Goal: Task Accomplishment & Management: Use online tool/utility

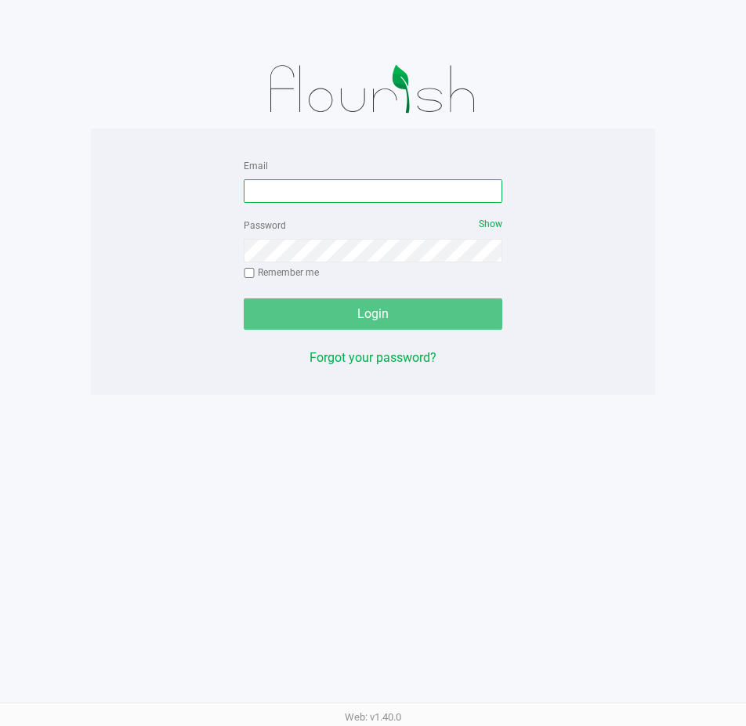
click at [299, 200] on input "Email" at bounding box center [373, 191] width 259 height 24
type input "e"
type input "[EMAIL_ADDRESS][DOMAIN_NAME]"
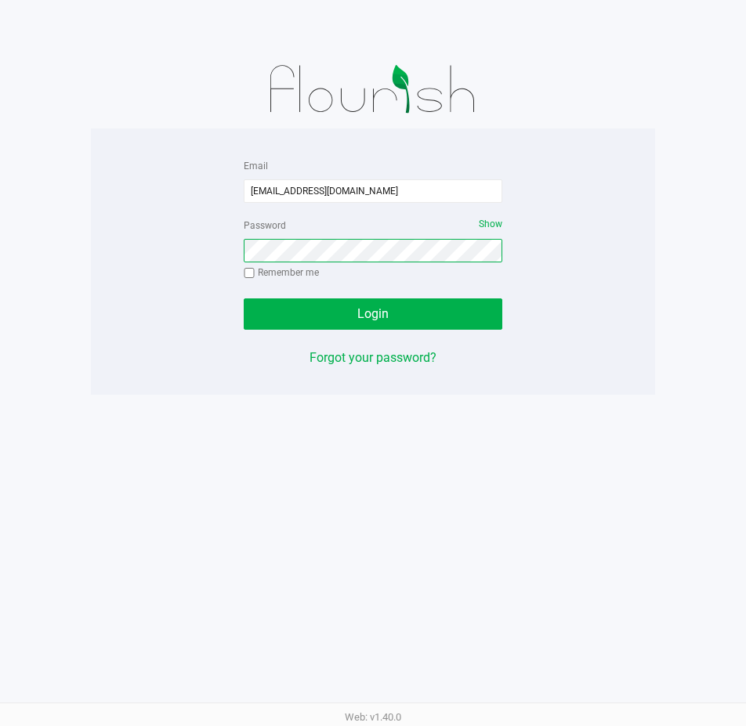
click at [244, 299] on button "Login" at bounding box center [373, 314] width 259 height 31
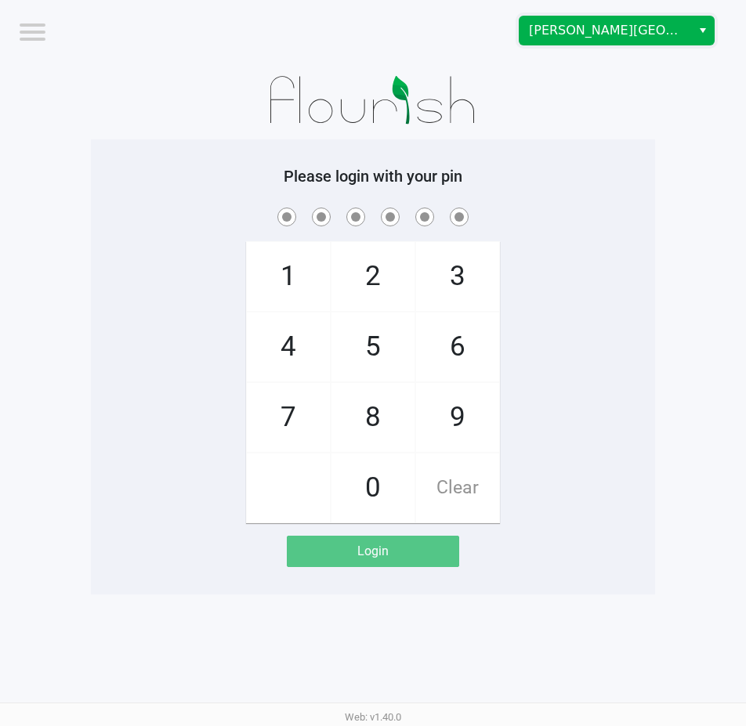
click at [587, 37] on span "[PERSON_NAME][GEOGRAPHIC_DATA]" at bounding box center [605, 30] width 153 height 19
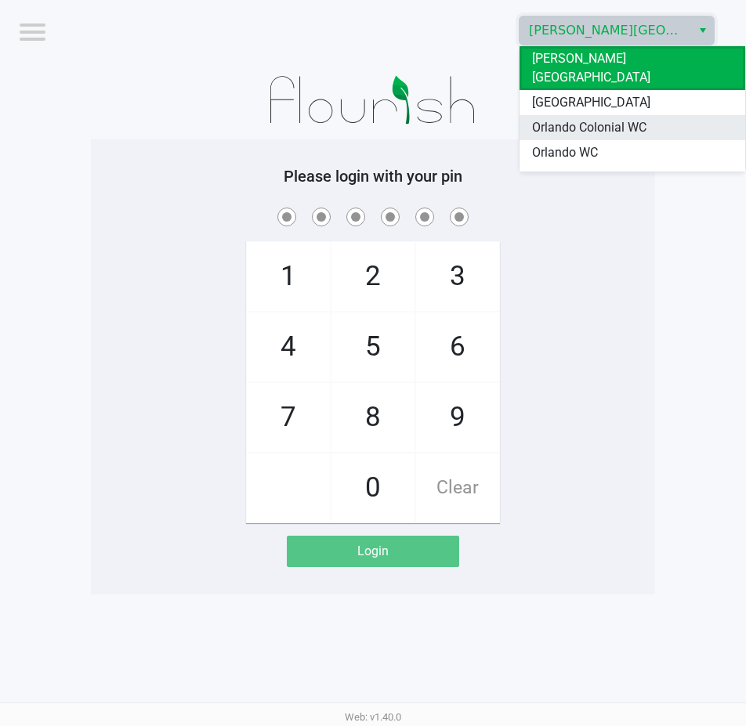
click at [618, 118] on span "Orlando Colonial WC" at bounding box center [589, 127] width 114 height 19
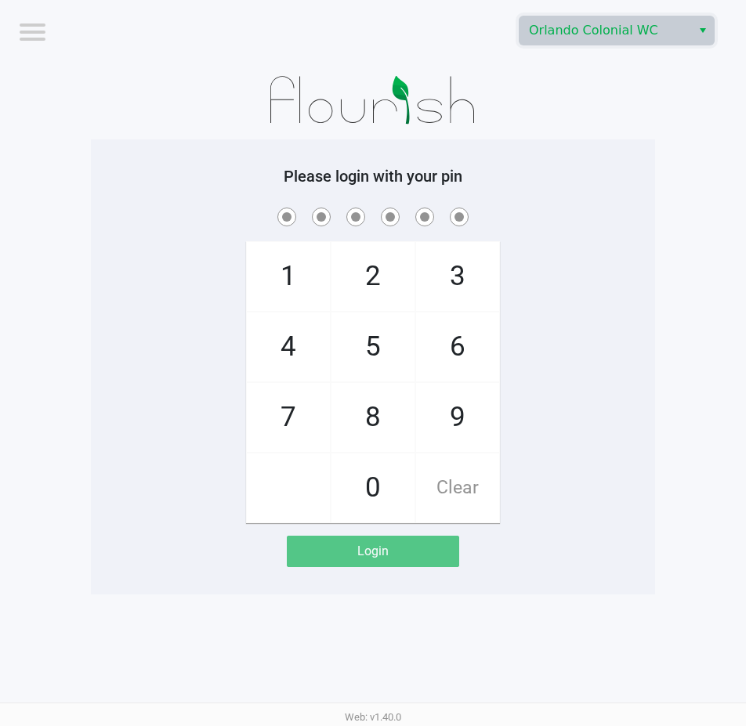
drag, startPoint x: 623, startPoint y: 125, endPoint x: 701, endPoint y: 128, distance: 78.4
click at [624, 126] on div at bounding box center [373, 100] width 564 height 78
checkbox input "true"
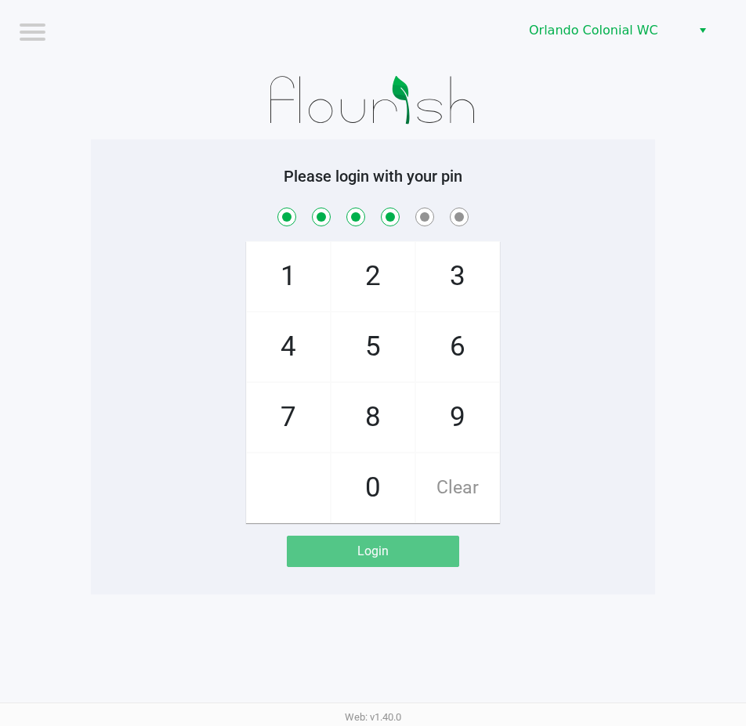
checkbox input "true"
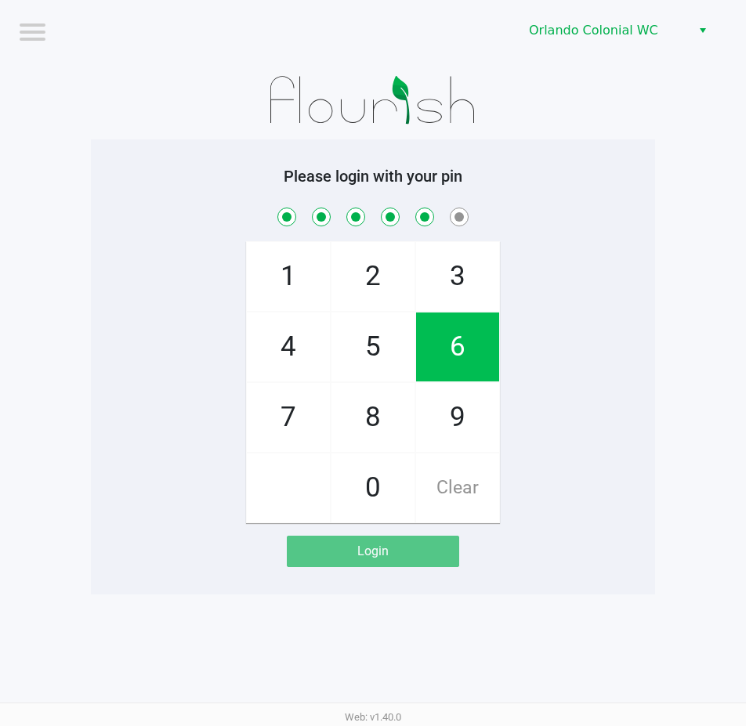
checkbox input "true"
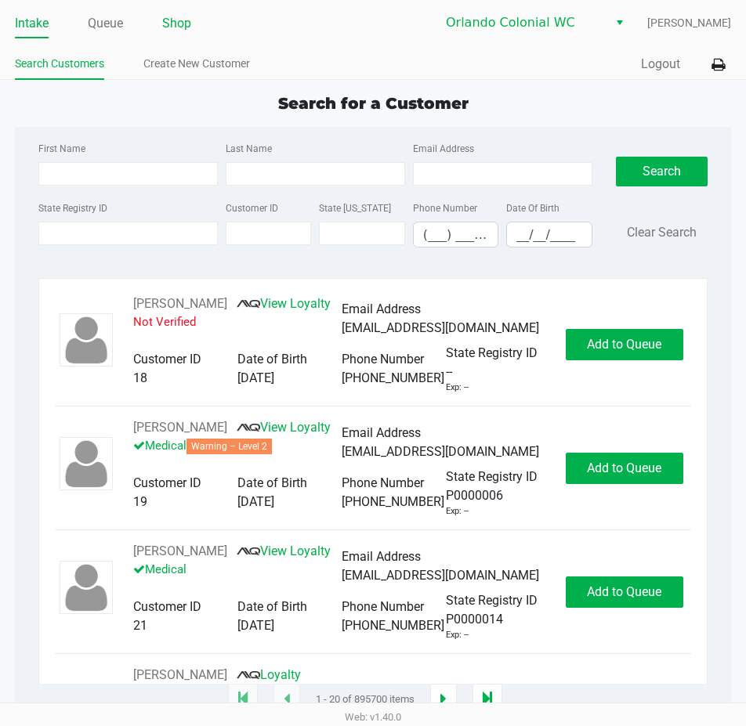
click at [177, 33] on li "Shop" at bounding box center [176, 24] width 29 height 27
click at [183, 24] on link "Shop" at bounding box center [176, 24] width 29 height 22
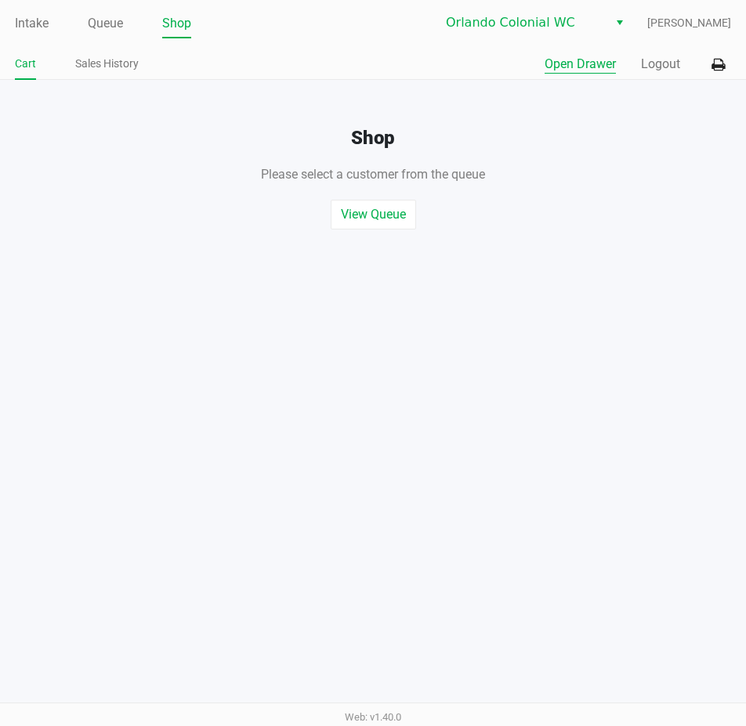
click at [588, 64] on button "Open Drawer" at bounding box center [580, 64] width 71 height 19
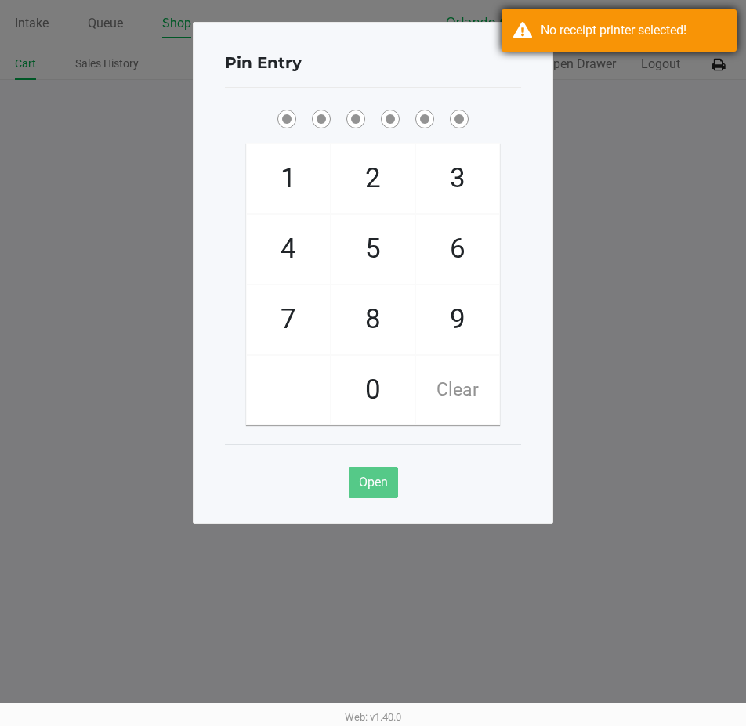
click at [555, 31] on div "No receipt printer selected!" at bounding box center [633, 30] width 184 height 19
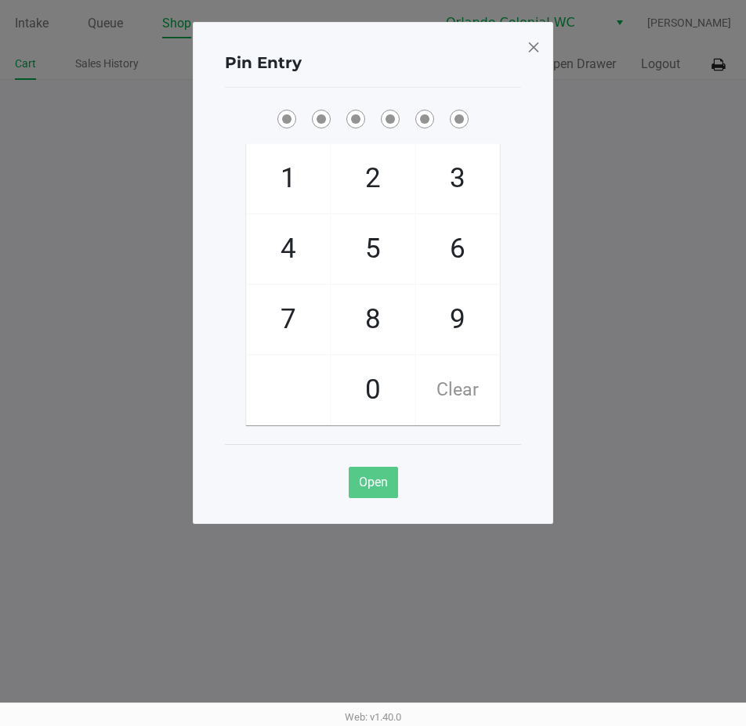
click at [525, 45] on div "Pin Entry 1 4 7 2 5 8 0 3 6 9 Clear Open" at bounding box center [373, 273] width 360 height 502
click at [535, 49] on span at bounding box center [534, 46] width 14 height 25
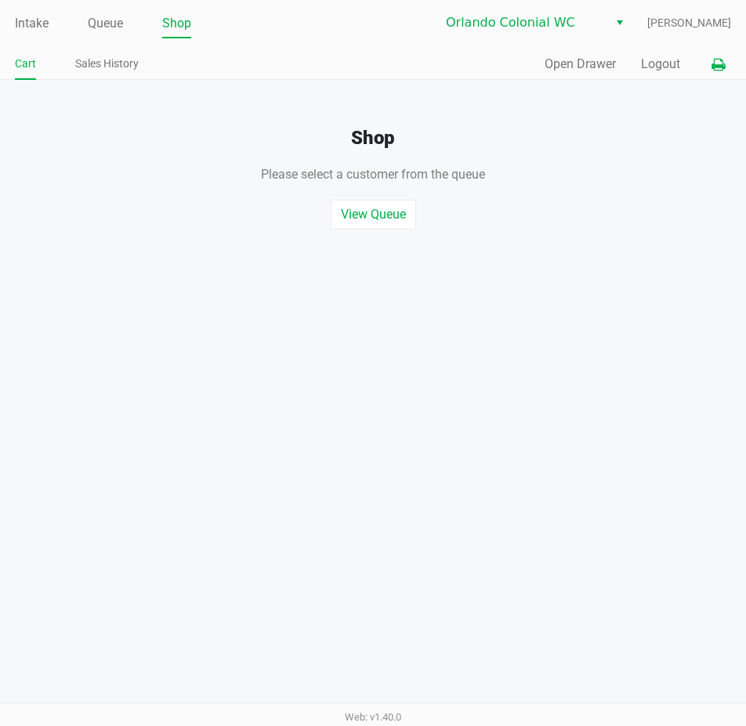
click at [718, 60] on icon at bounding box center [717, 65] width 13 height 11
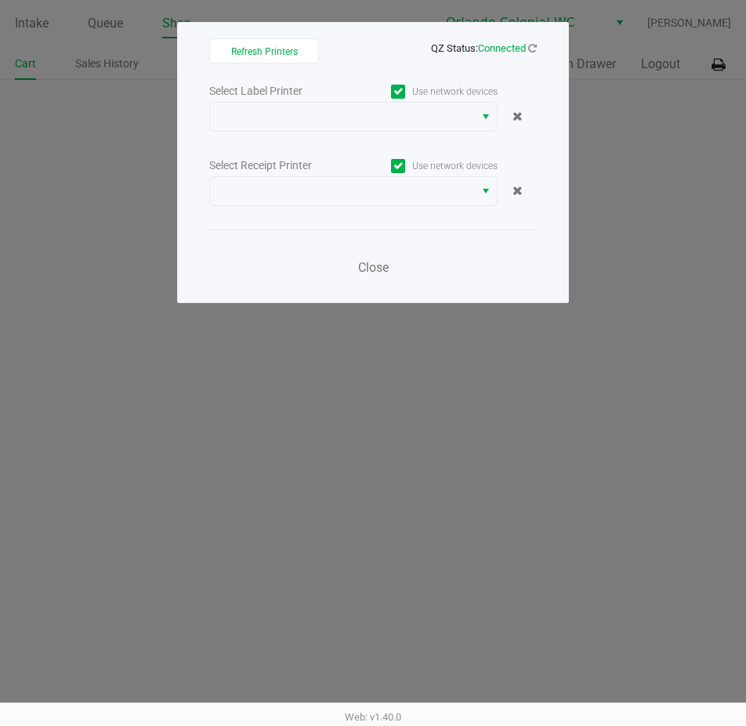
click at [381, 99] on div "Use network devices" at bounding box center [425, 91] width 144 height 21
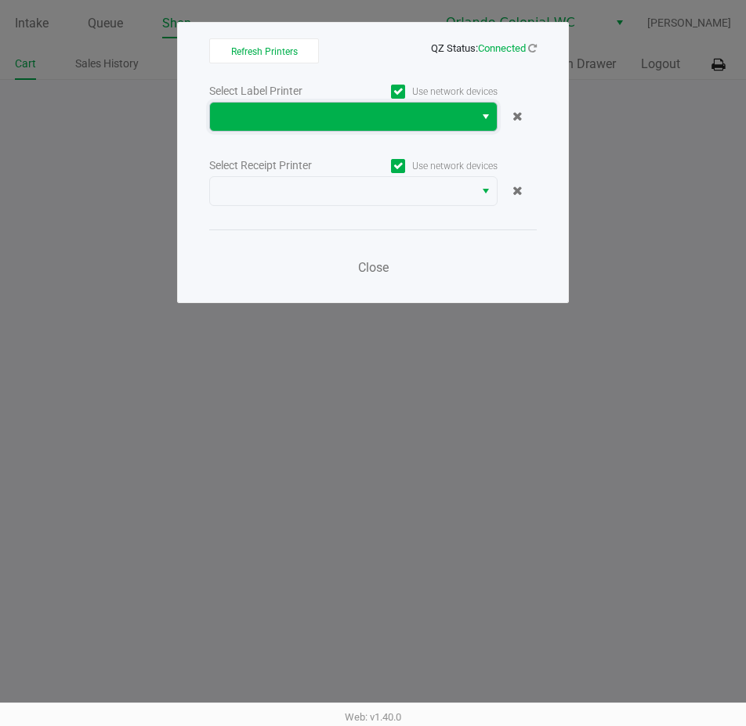
click at [382, 108] on span at bounding box center [341, 116] width 245 height 19
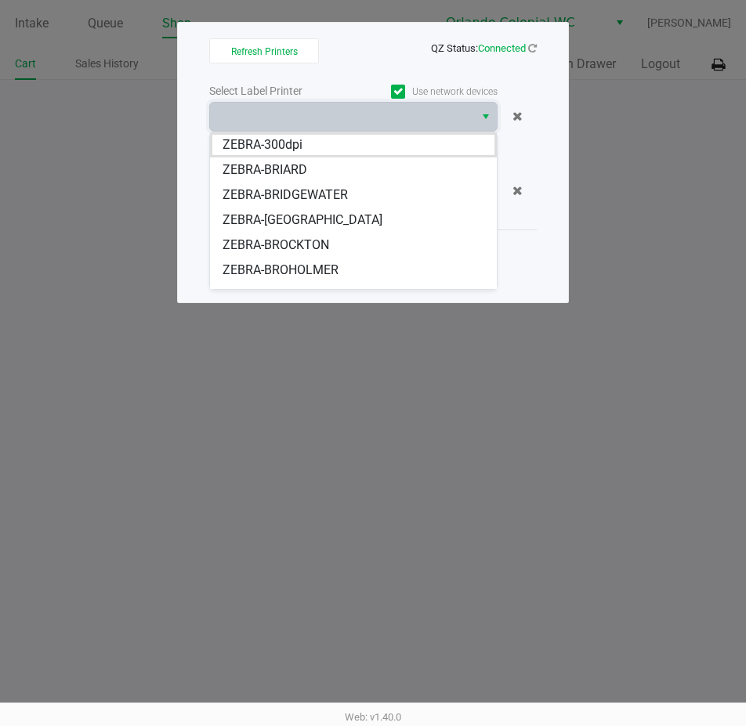
click at [340, 198] on span "ZEBRA-BRIDGEWATER" at bounding box center [285, 195] width 125 height 19
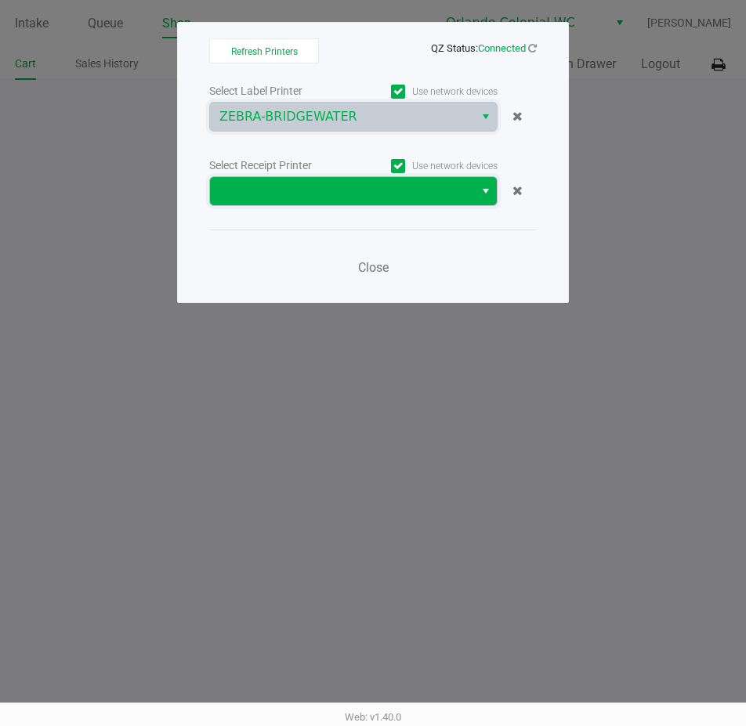
click at [358, 197] on span at bounding box center [341, 191] width 245 height 19
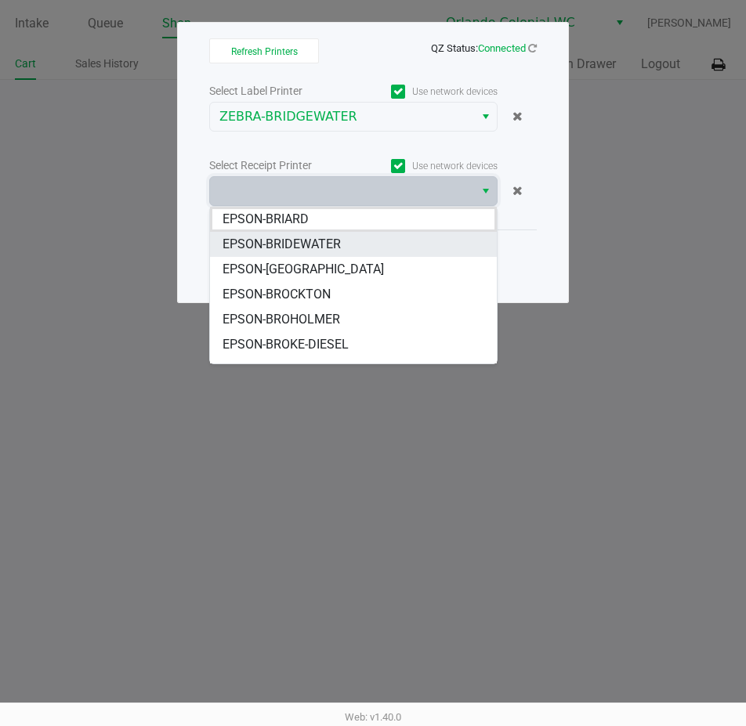
click at [362, 238] on li "EPSON-BRIDEWATER" at bounding box center [353, 244] width 287 height 25
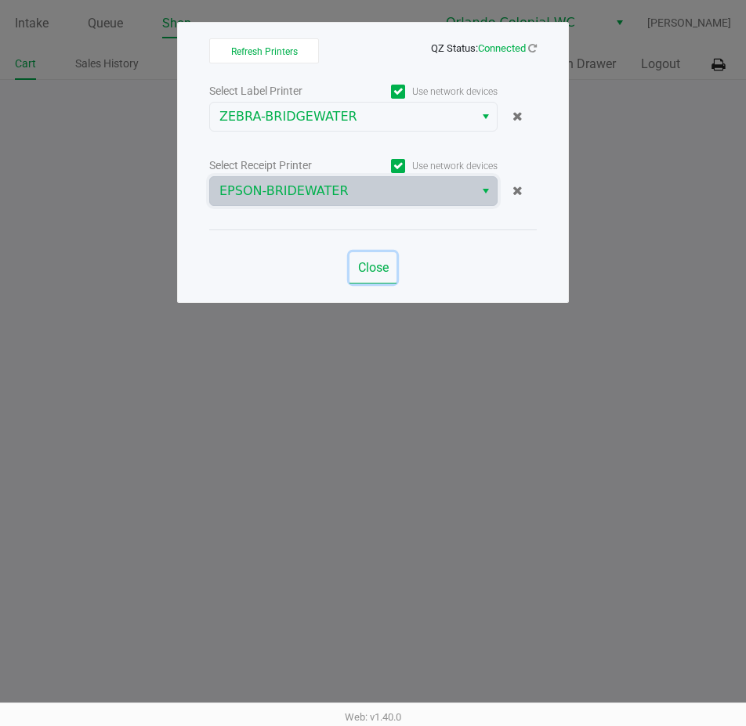
click at [376, 265] on span "Close" at bounding box center [373, 267] width 31 height 15
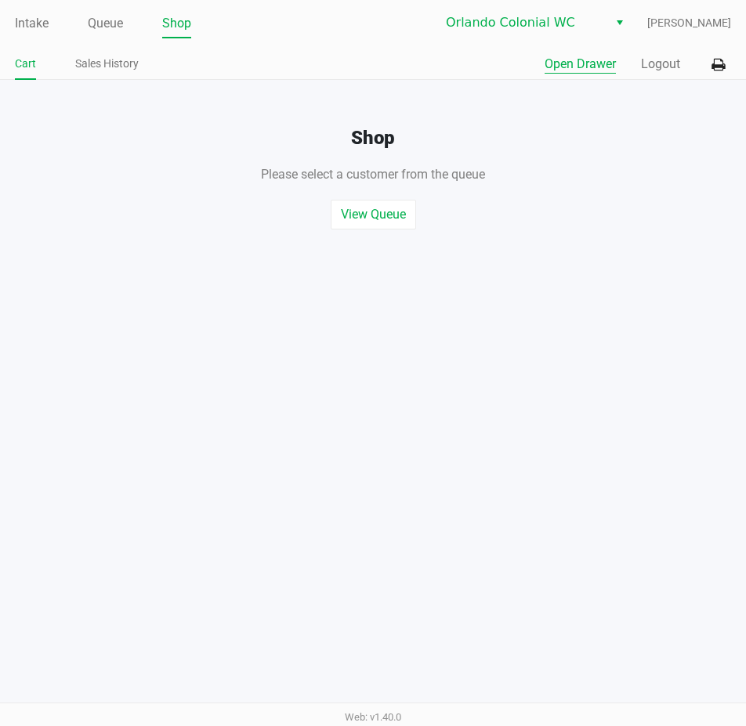
click at [585, 60] on button "Open Drawer" at bounding box center [580, 64] width 71 height 19
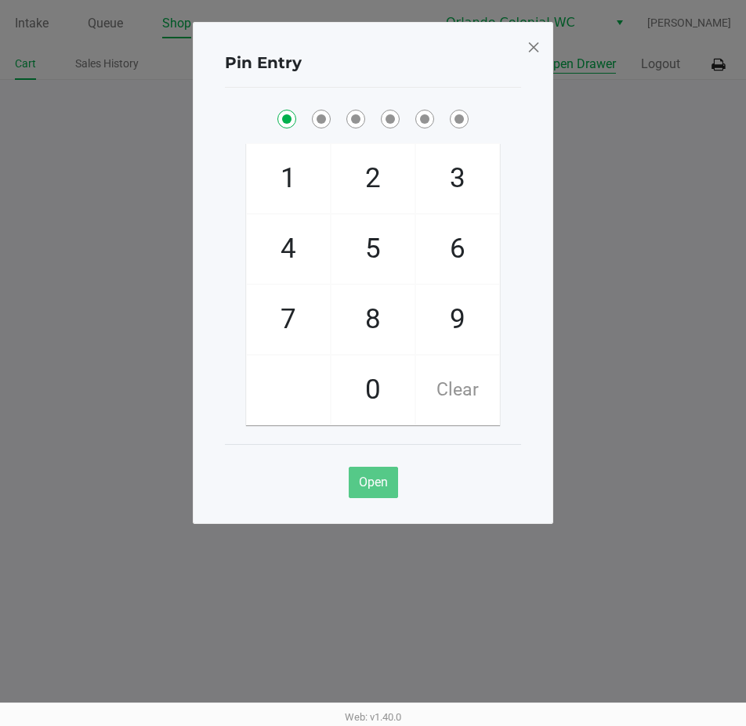
checkbox input "true"
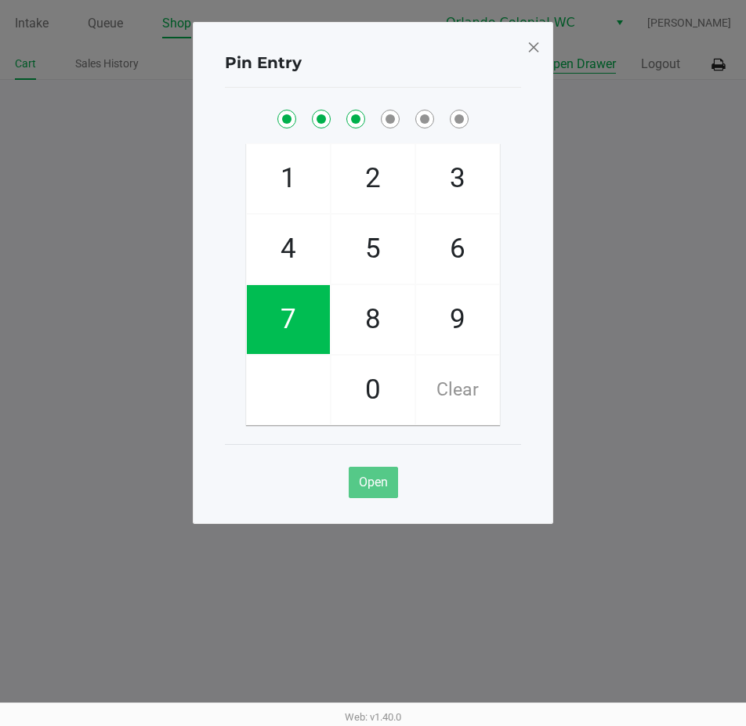
checkbox input "true"
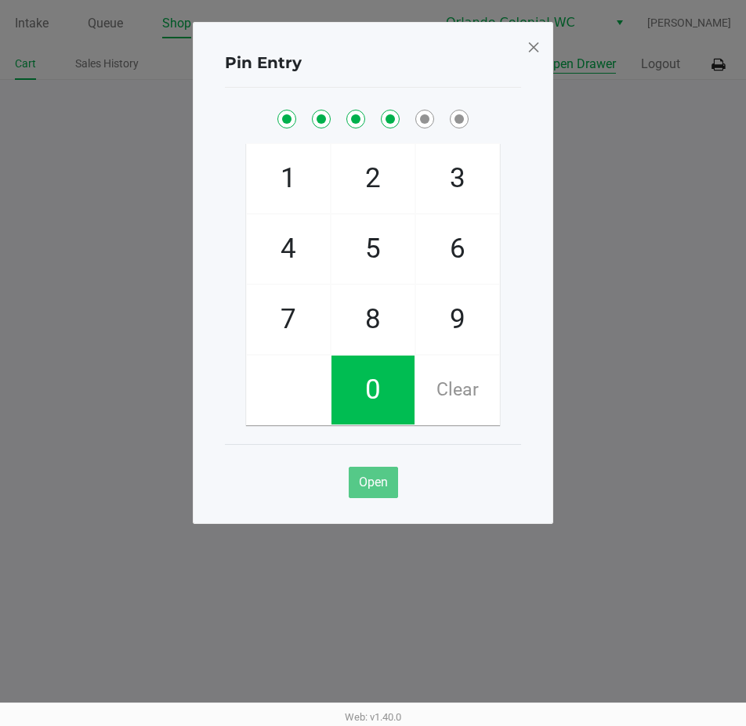
checkbox input "true"
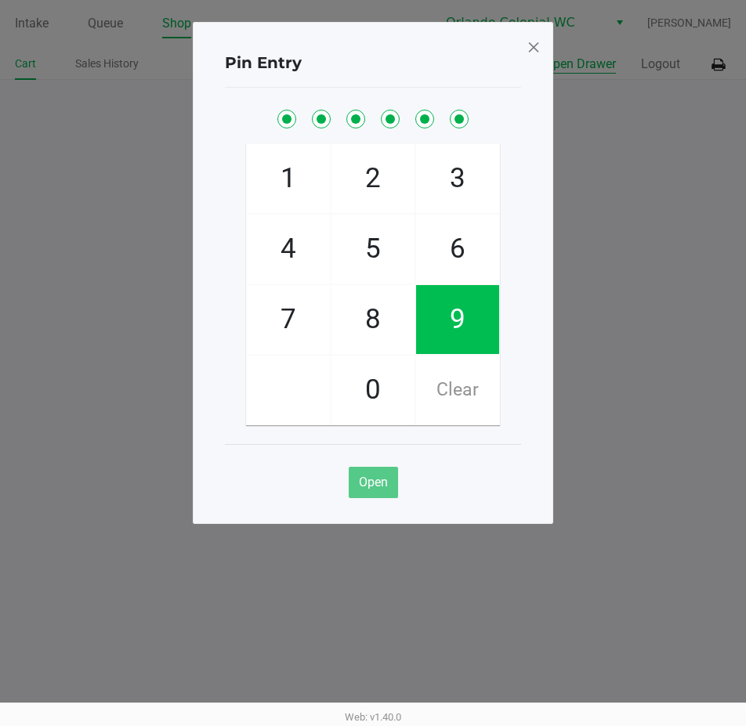
checkbox input "true"
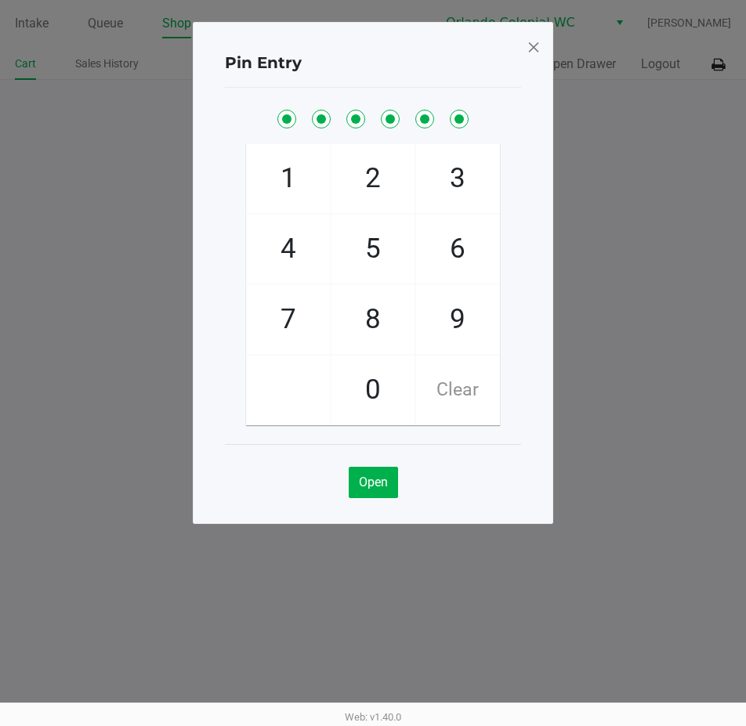
click at [528, 45] on span at bounding box center [534, 46] width 14 height 25
